Goal: Transaction & Acquisition: Download file/media

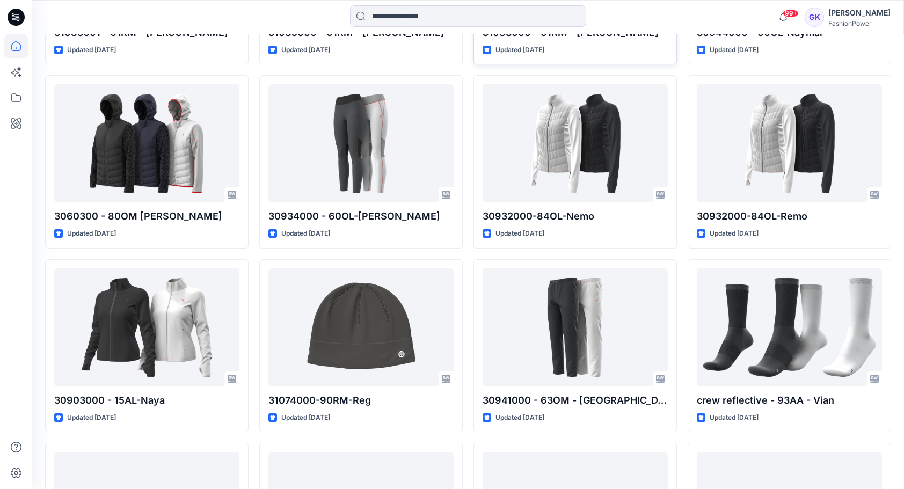
scroll to position [987, 0]
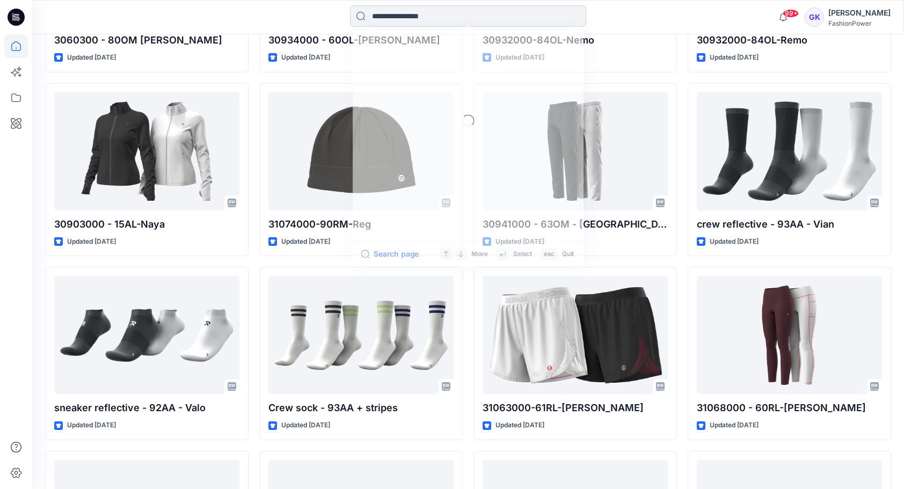
click at [407, 17] on input at bounding box center [468, 15] width 236 height 21
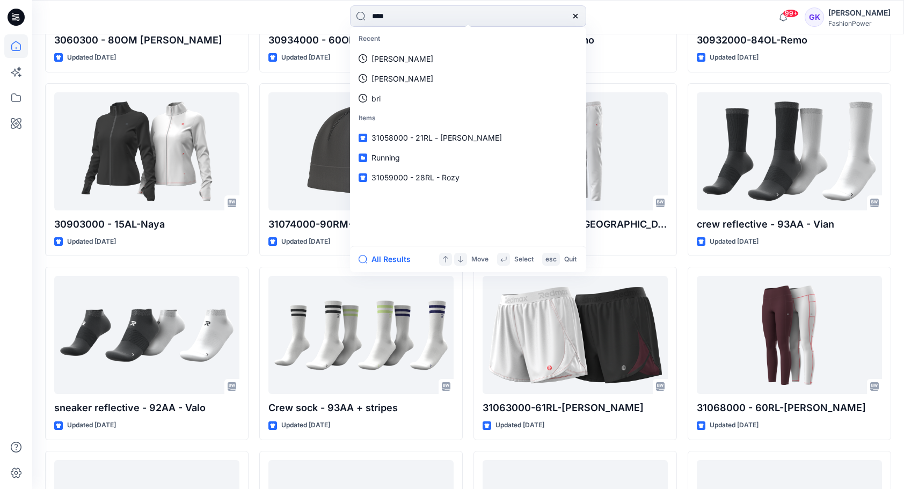
type input "*****"
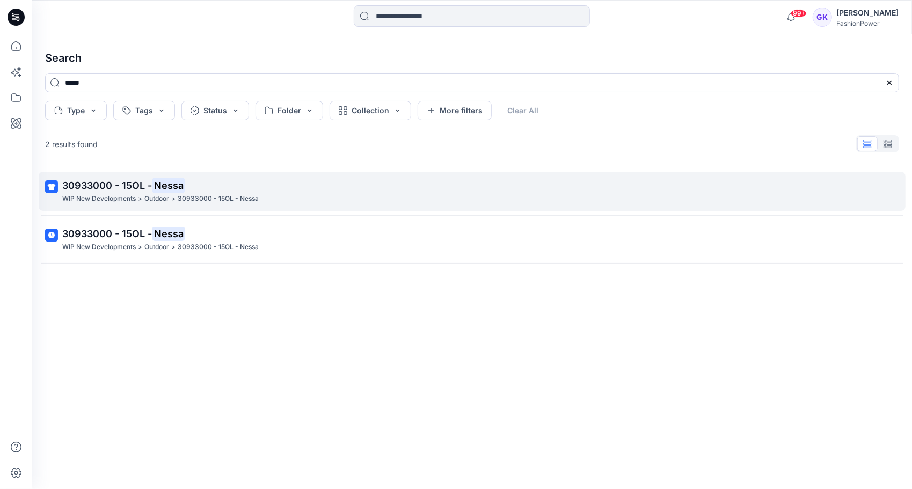
click at [104, 178] on p "30933000 - 15OL - Nessa" at bounding box center [470, 185] width 817 height 15
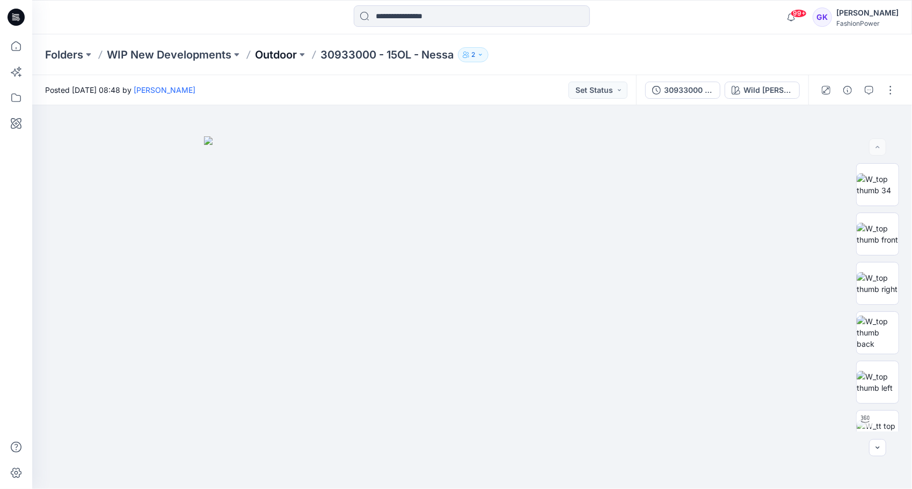
click at [270, 56] on p "Outdoor" at bounding box center [276, 54] width 42 height 15
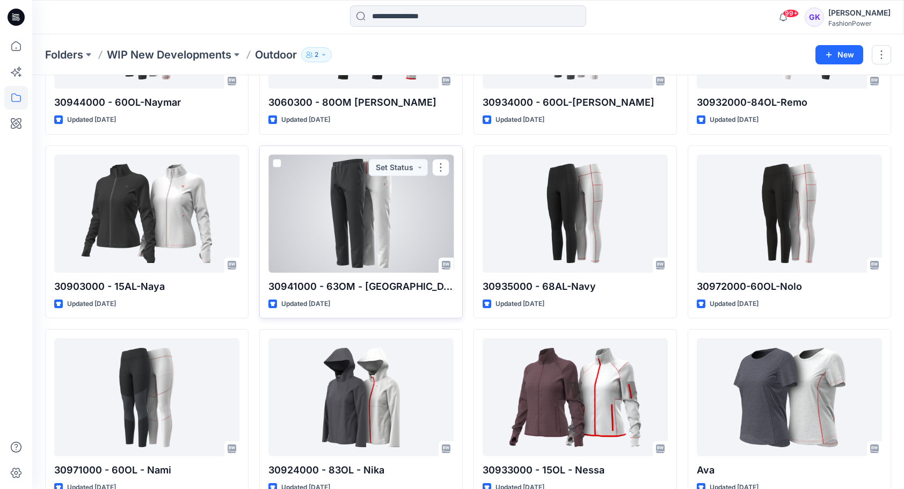
scroll to position [183, 0]
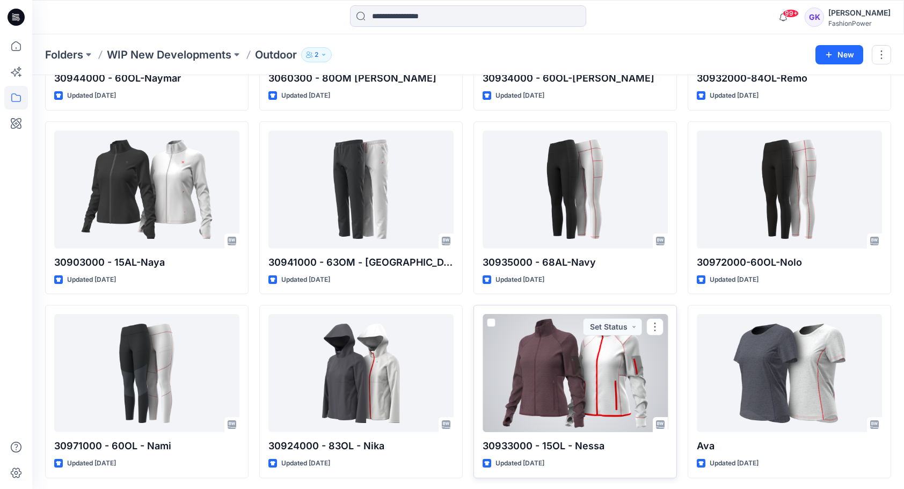
click at [567, 391] on div at bounding box center [574, 373] width 185 height 118
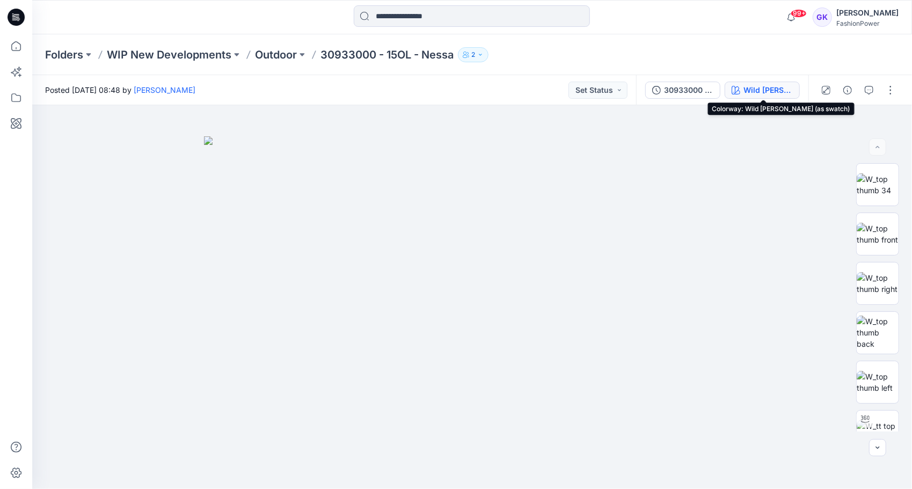
click at [764, 88] on div "Wild [PERSON_NAME] (as swatch)" at bounding box center [767, 90] width 49 height 12
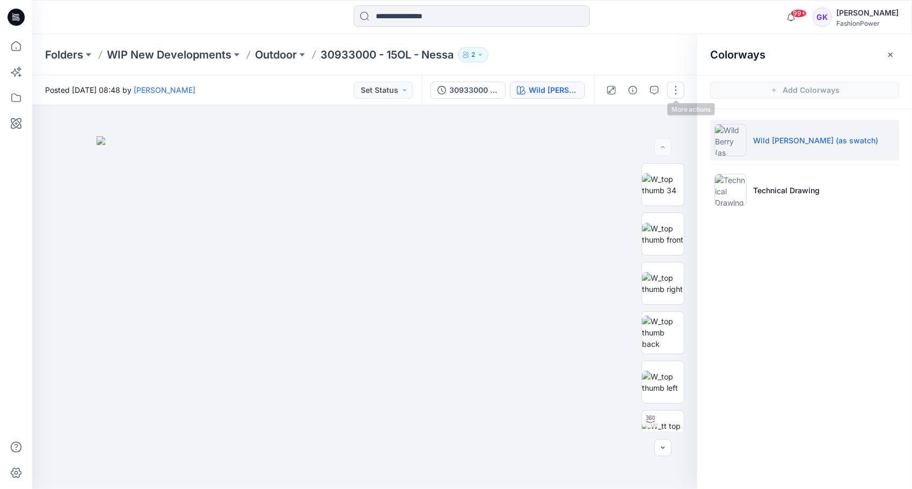
click at [678, 92] on button "button" at bounding box center [675, 90] width 17 height 17
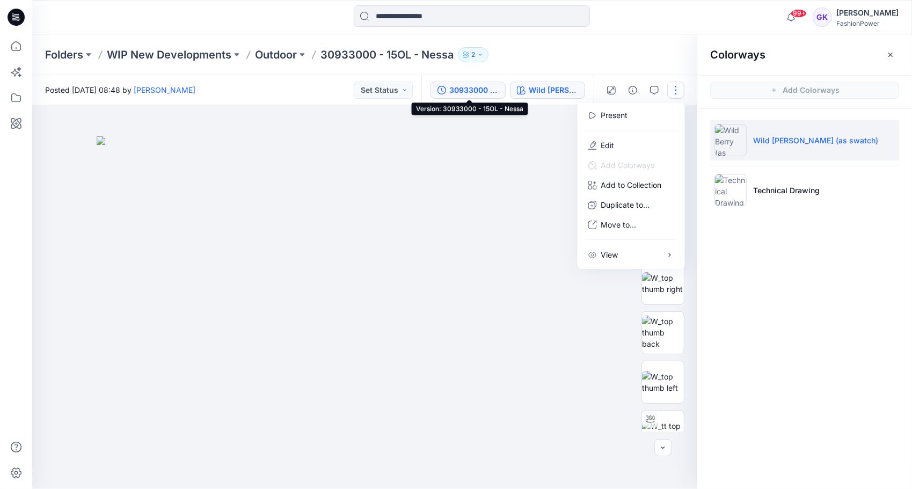
click at [490, 98] on button "30933000 - 15OL - Nessa" at bounding box center [467, 90] width 75 height 17
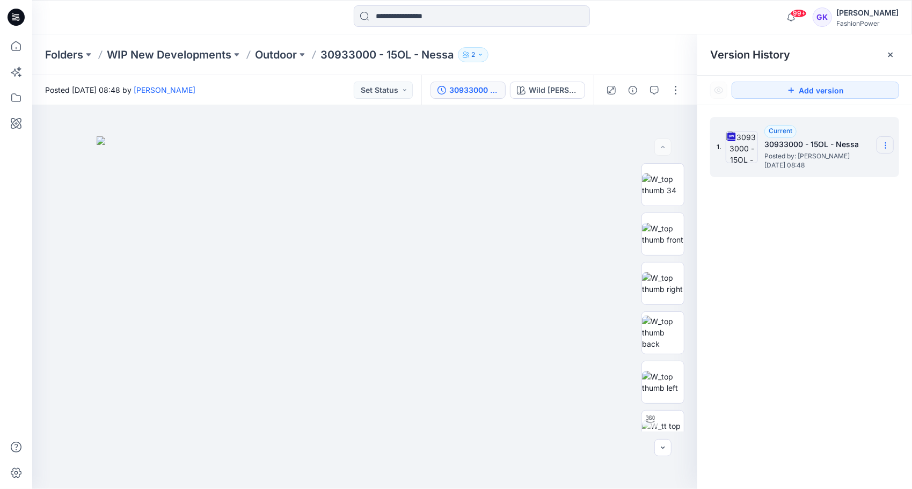
click at [884, 145] on icon at bounding box center [885, 145] width 9 height 9
click at [856, 168] on span "Download Source BW File" at bounding box center [831, 166] width 90 height 13
click at [841, 222] on div "1. Current 30933000 - 15OL - Nessa Posted by: [PERSON_NAME] [DATE] 08:48" at bounding box center [804, 304] width 215 height 399
